Goal: Task Accomplishment & Management: Complete application form

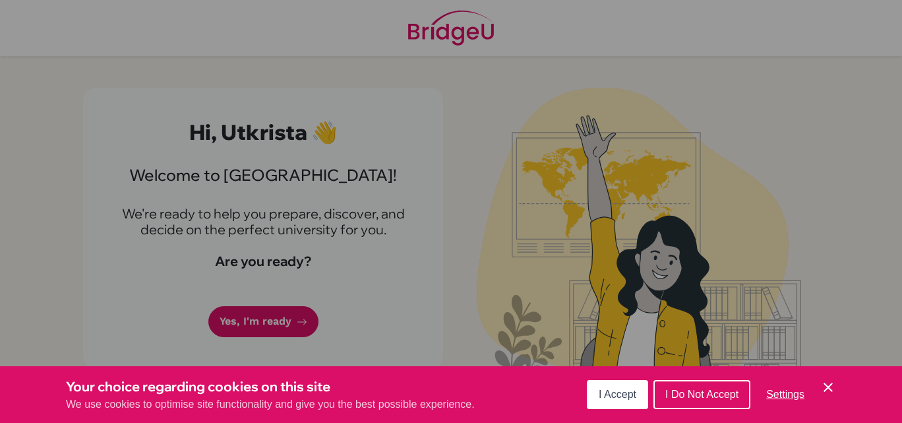
click at [828, 386] on icon "Cookie Control Close Icon" at bounding box center [828, 387] width 16 height 16
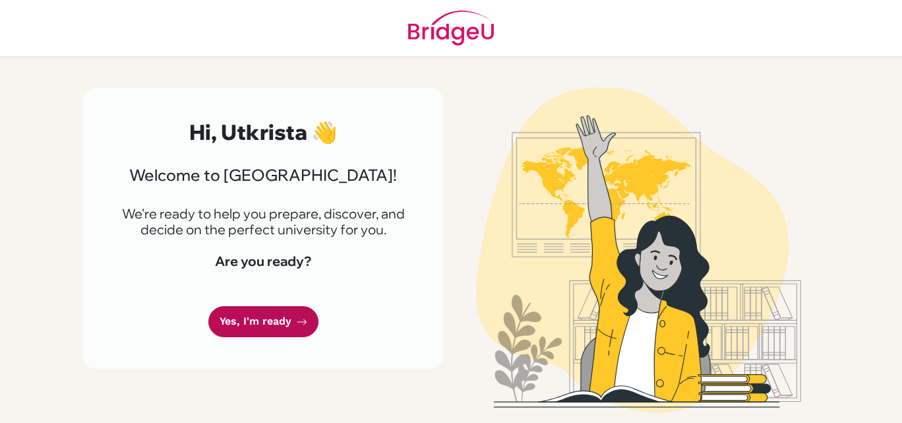
click at [285, 312] on link "Yes, I'm ready" at bounding box center [263, 321] width 110 height 31
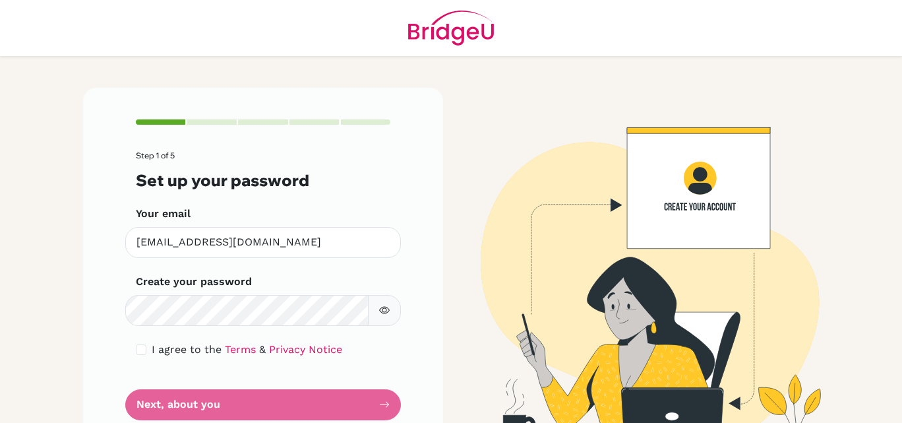
click at [386, 302] on button "button" at bounding box center [384, 310] width 33 height 31
drag, startPoint x: 386, startPoint y: 302, endPoint x: 380, endPoint y: 333, distance: 31.7
click at [380, 333] on form "Step 1 of 5 Set up your password Your email [EMAIL_ADDRESS][DOMAIN_NAME] Invali…" at bounding box center [263, 285] width 254 height 268
click at [384, 312] on icon "button" at bounding box center [384, 310] width 11 height 11
click at [137, 337] on form "Step 1 of 5 Set up your password Your email [EMAIL_ADDRESS][DOMAIN_NAME] Invali…" at bounding box center [263, 285] width 254 height 268
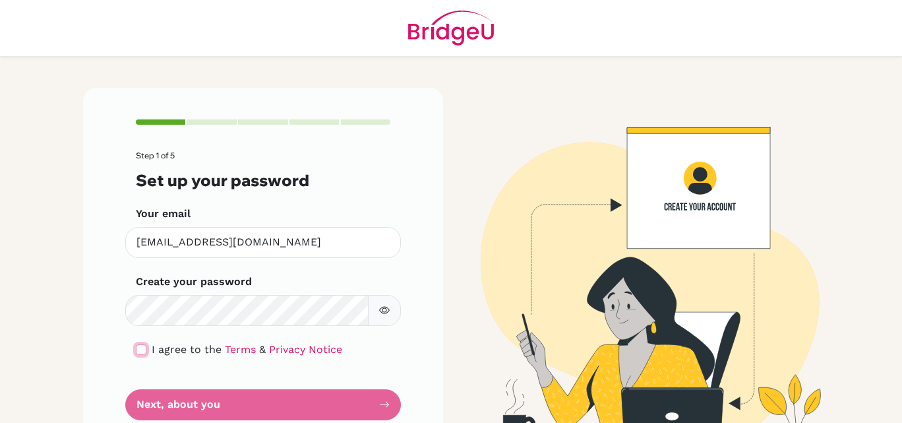
click at [138, 351] on input "checkbox" at bounding box center [141, 349] width 11 height 11
checkbox input "true"
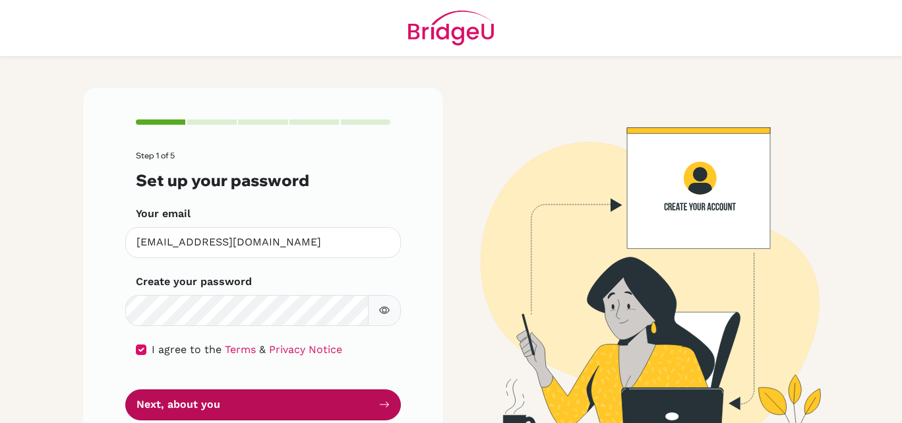
click at [167, 398] on button "Next, about you" at bounding box center [263, 404] width 276 height 31
